Goal: Task Accomplishment & Management: Manage account settings

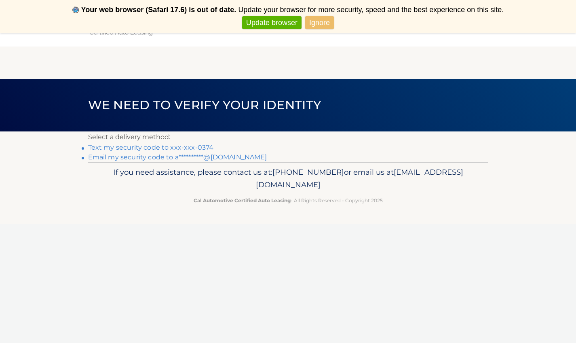
click at [165, 148] on link "Text my security code to xxx-xxx-0374" at bounding box center [151, 147] width 126 height 8
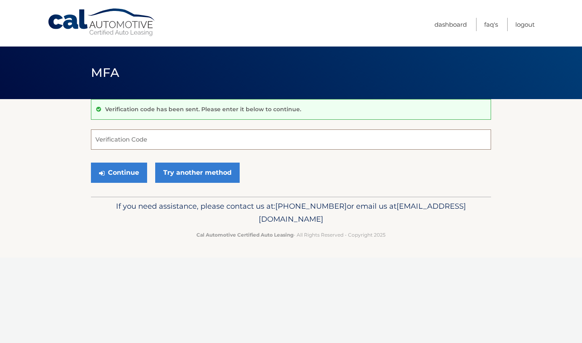
click at [233, 134] on input "Verification Code" at bounding box center [291, 139] width 400 height 20
type input "652997"
click at [119, 172] on button "Continue" at bounding box center [119, 172] width 56 height 20
click at [137, 171] on button "Continue" at bounding box center [119, 172] width 56 height 20
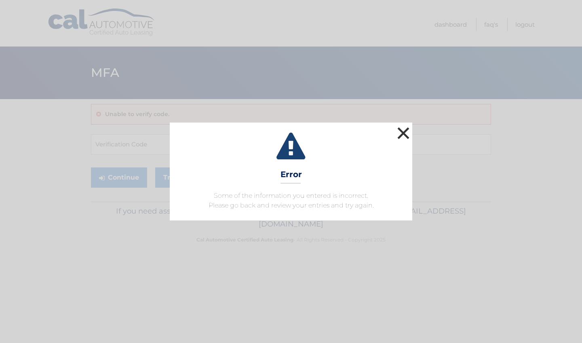
click at [405, 131] on button "×" at bounding box center [403, 133] width 16 height 16
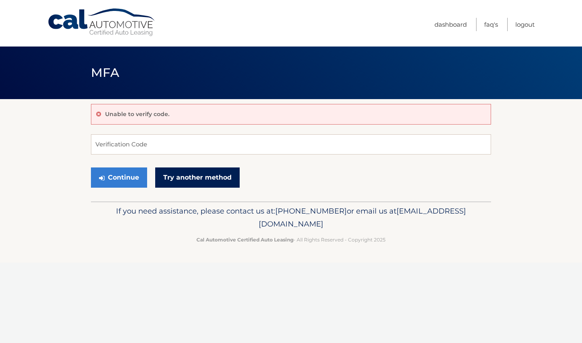
click at [175, 175] on link "Try another method" at bounding box center [197, 177] width 84 height 20
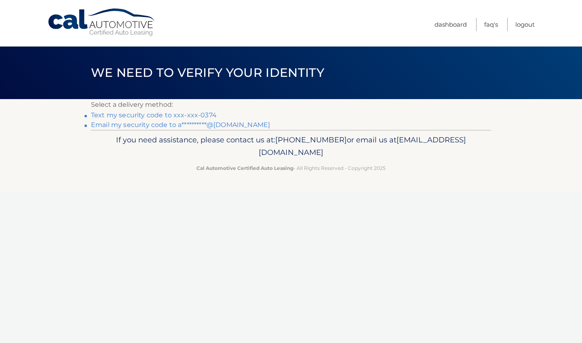
click at [201, 124] on link "**********" at bounding box center [180, 125] width 179 height 8
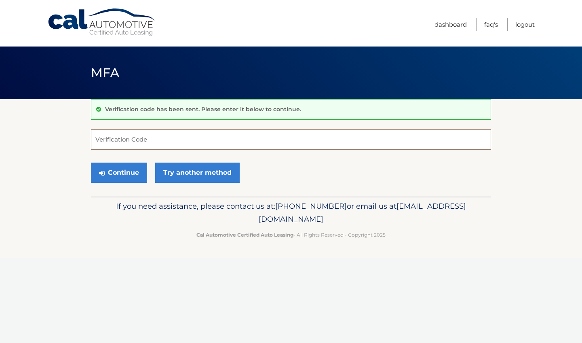
click at [192, 145] on input "Verification Code" at bounding box center [291, 139] width 400 height 20
type input "16654"
click at [137, 177] on button "Continue" at bounding box center [119, 172] width 56 height 20
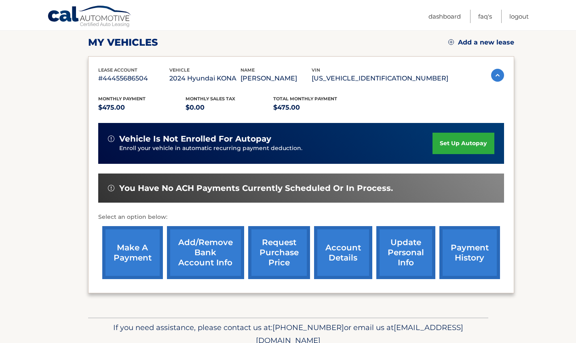
scroll to position [112, 0]
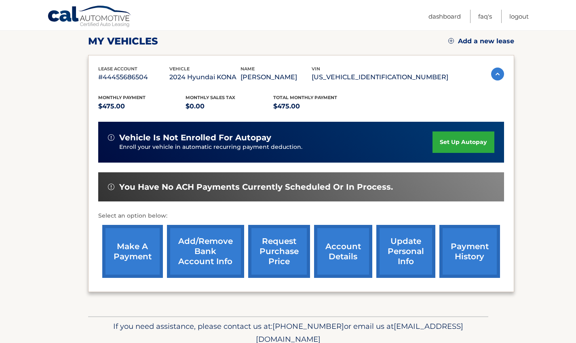
click at [135, 253] on link "make a payment" at bounding box center [132, 251] width 61 height 53
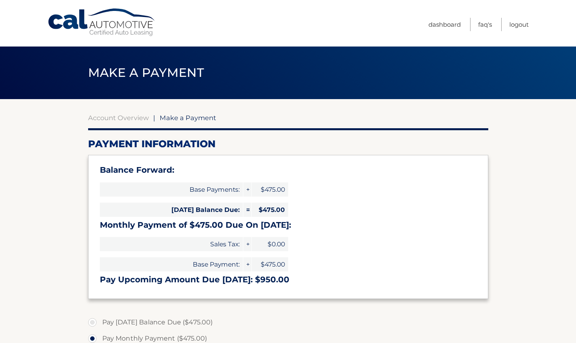
select select "YjNlOTNkMjQtZGE4OC00YWQ2LTkyM2YtZjVhYWE2ZTRmN2I5"
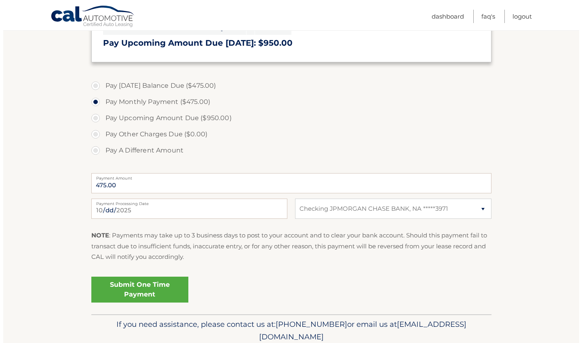
scroll to position [237, 0]
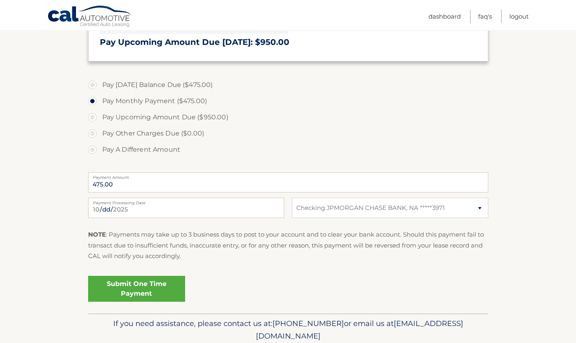
click at [168, 280] on link "Submit One Time Payment" at bounding box center [136, 289] width 97 height 26
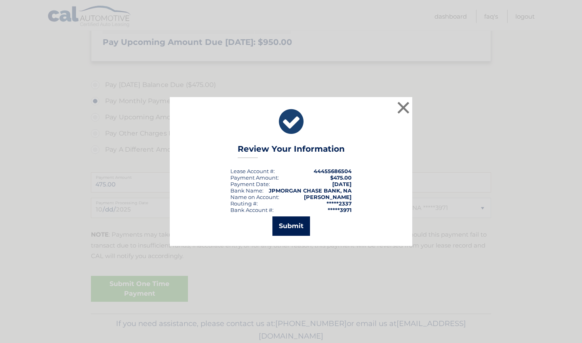
click at [299, 224] on button "Submit" at bounding box center [291, 225] width 38 height 19
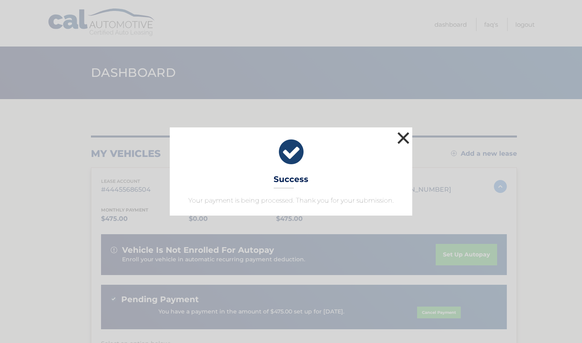
click at [401, 139] on button "×" at bounding box center [403, 138] width 16 height 16
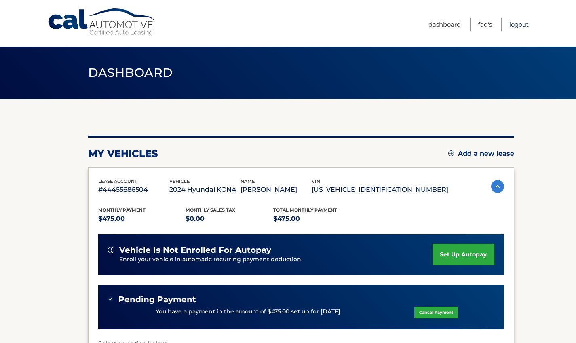
click at [517, 27] on link "Logout" at bounding box center [518, 24] width 19 height 13
